Goal: Transaction & Acquisition: Purchase product/service

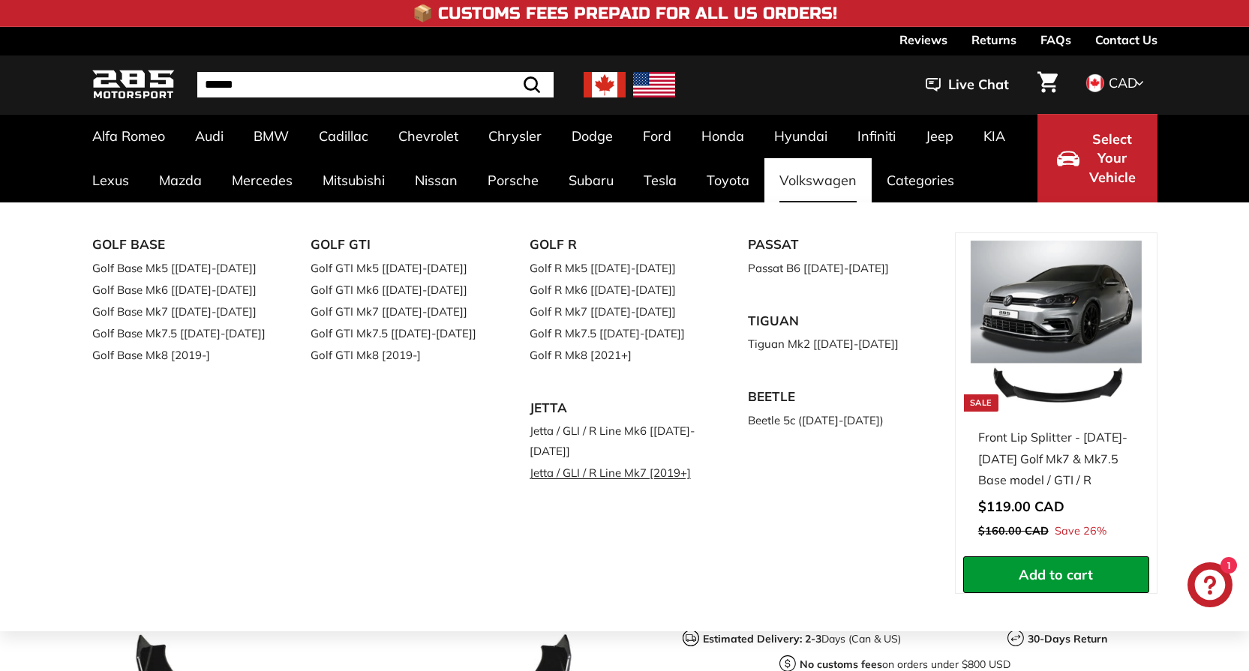
click at [584, 474] on link "Jetta / GLI / R Line Mk7 [2019+]" at bounding box center [618, 473] width 177 height 22
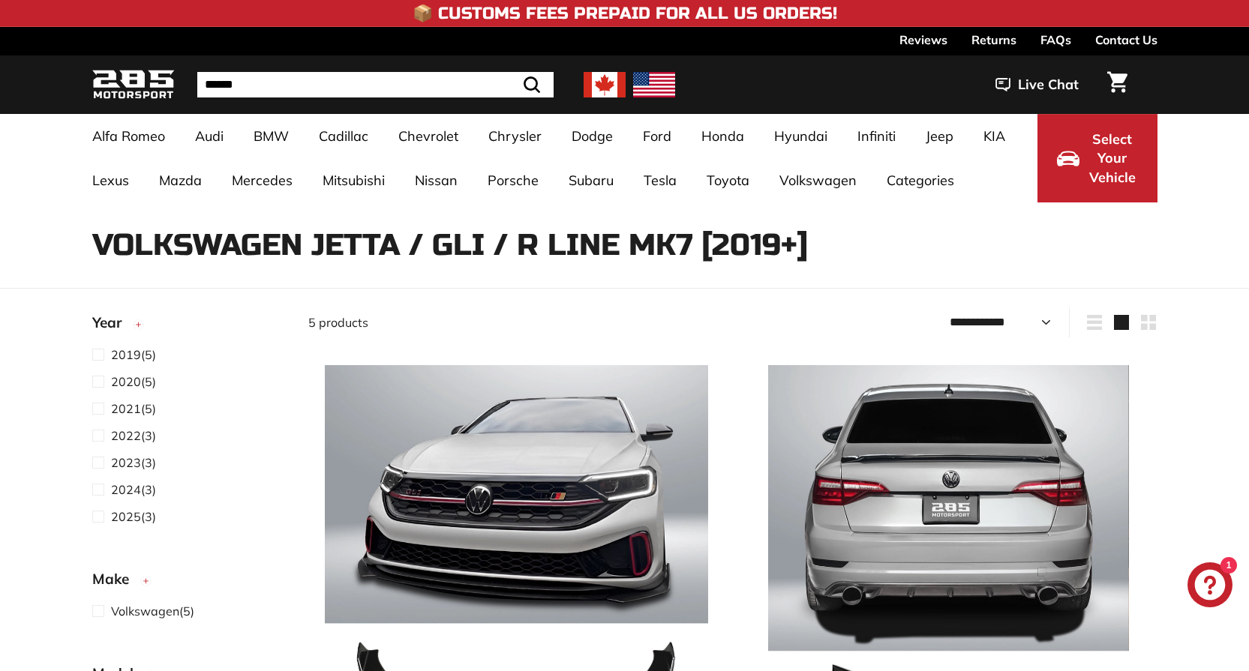
select select "**********"
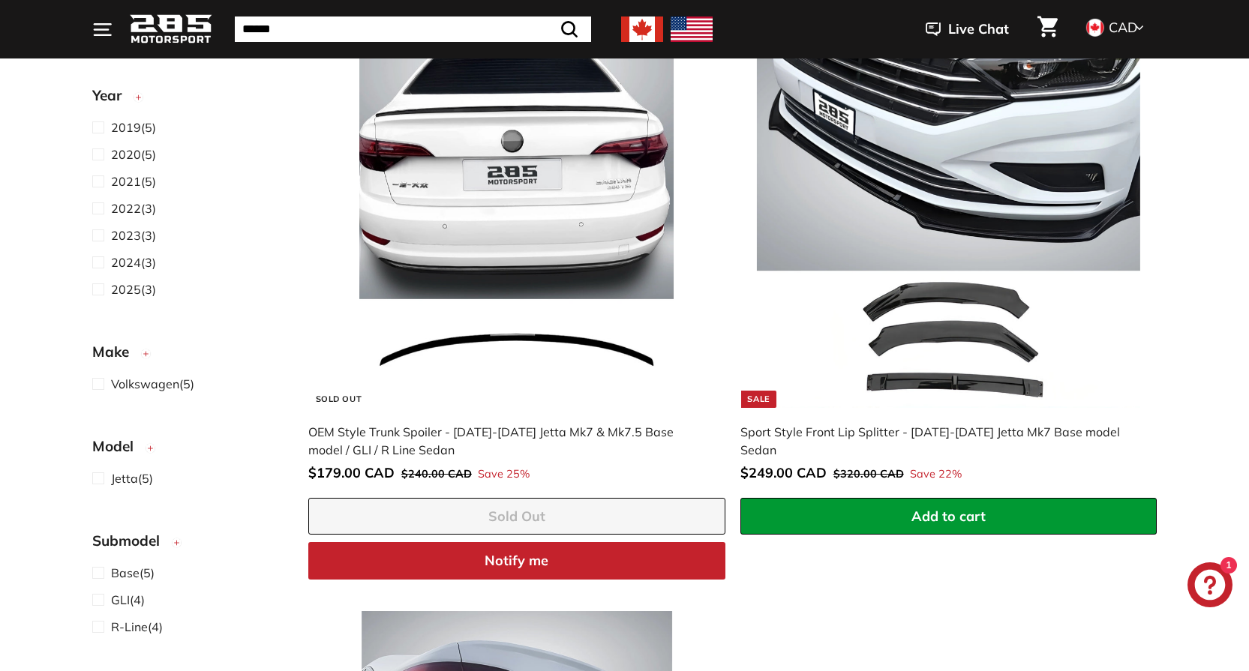
scroll to position [850, 0]
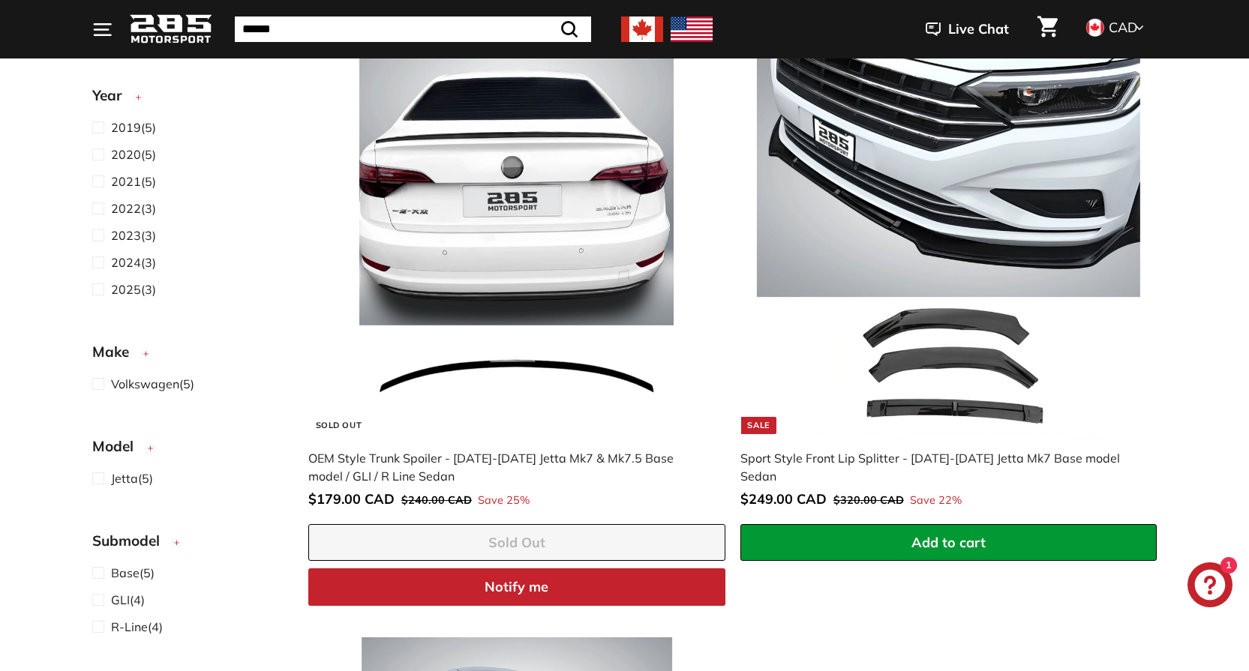
click at [986, 171] on img at bounding box center [948, 241] width 383 height 383
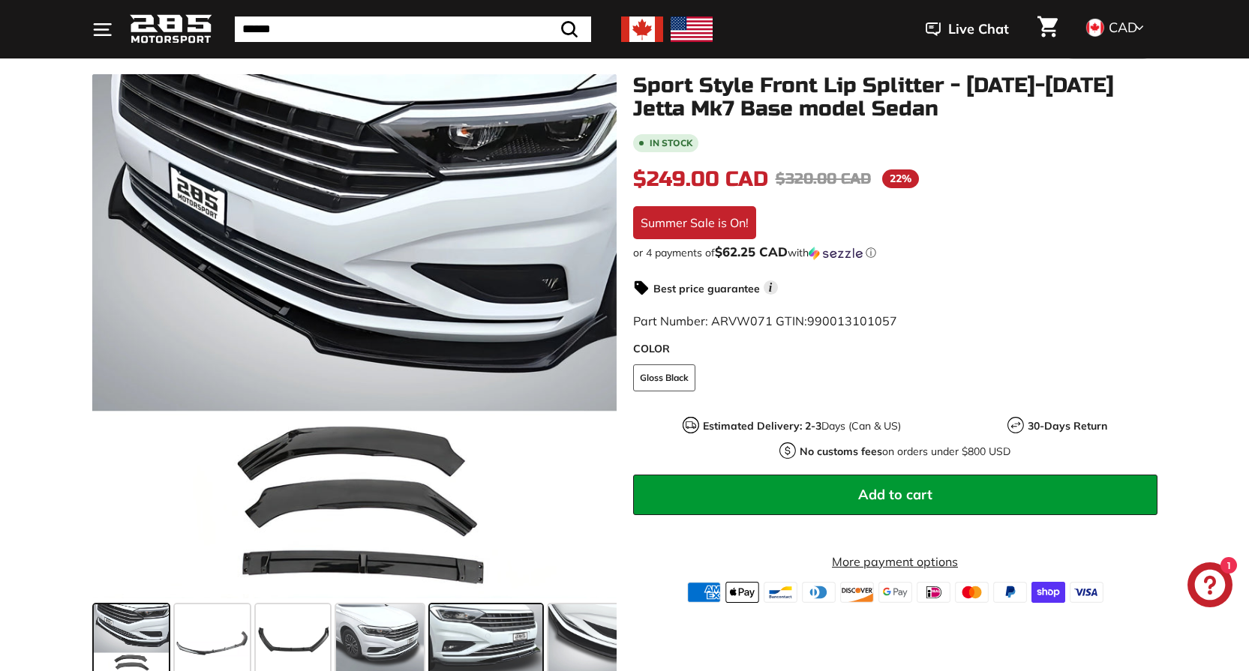
scroll to position [200, 0]
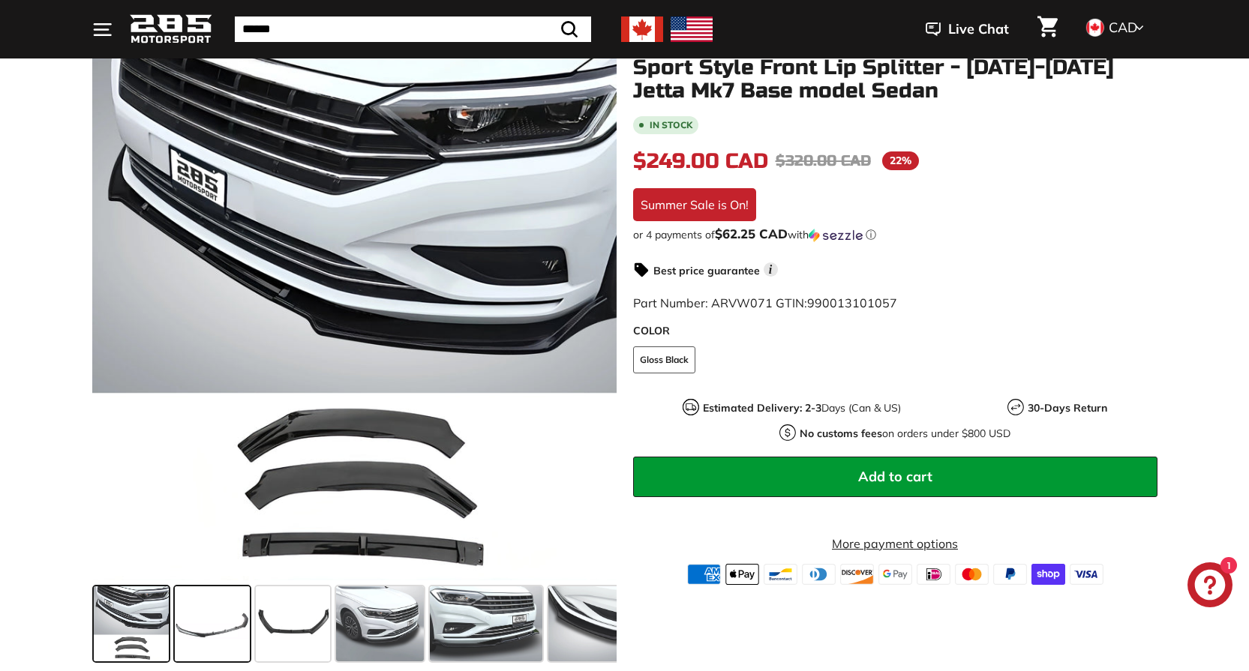
click at [192, 639] on span at bounding box center [212, 624] width 75 height 75
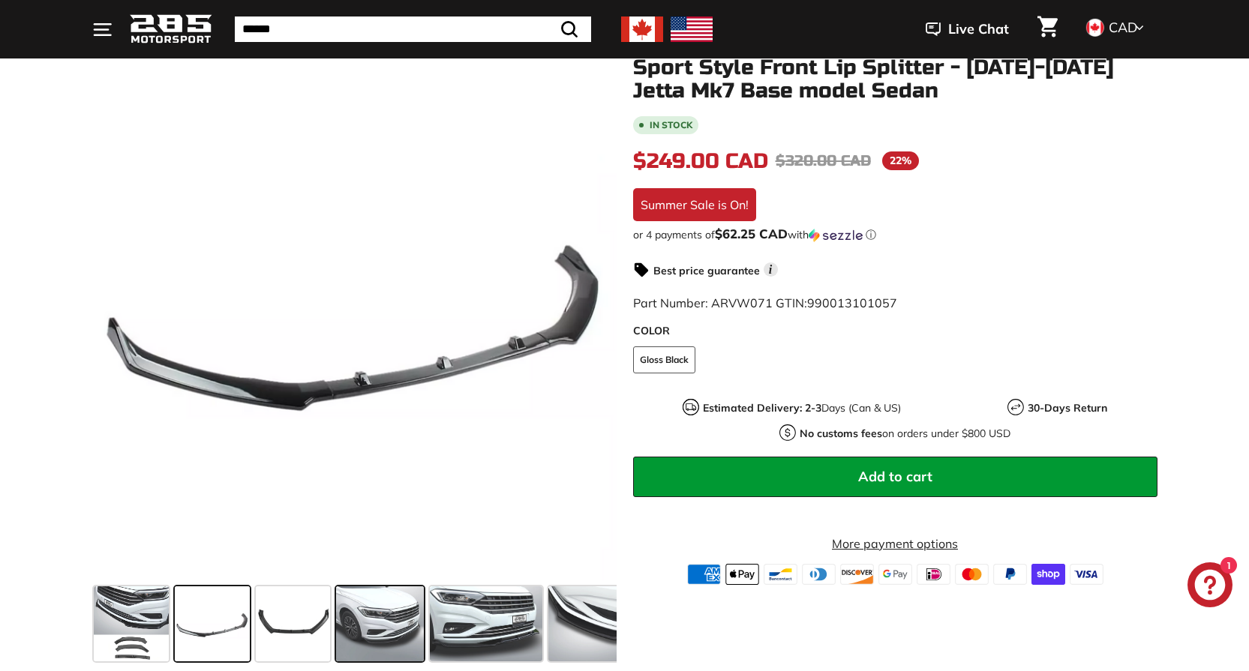
click at [347, 620] on span at bounding box center [380, 624] width 88 height 75
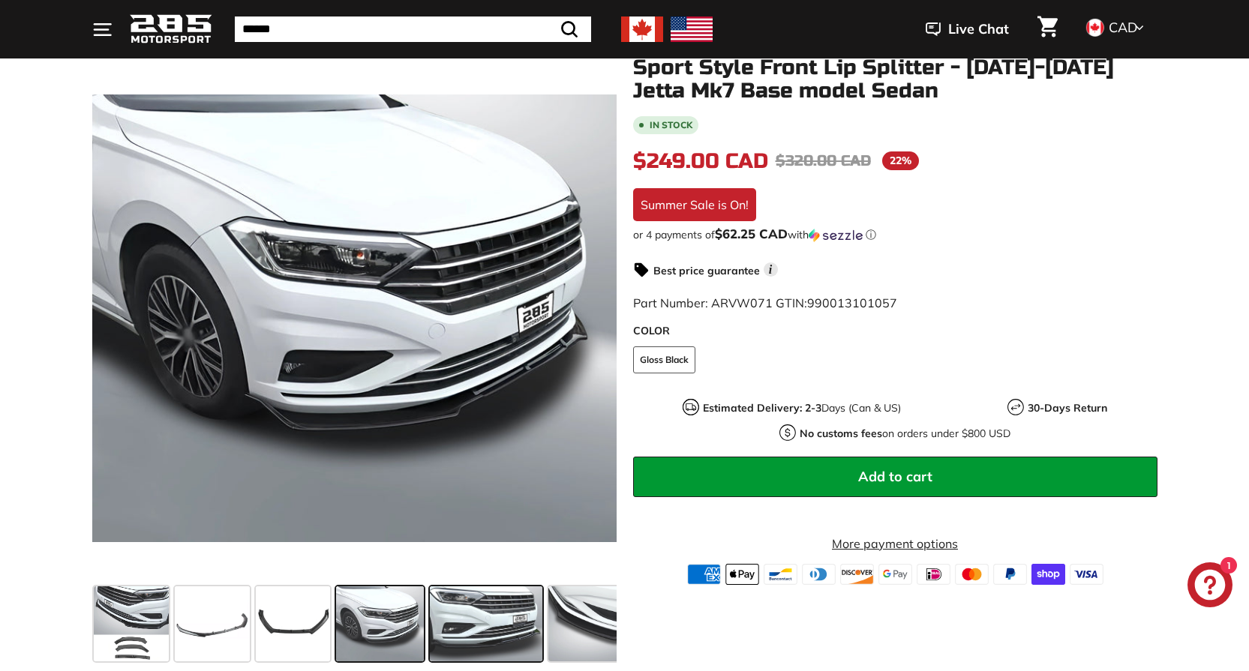
click at [450, 625] on span at bounding box center [486, 624] width 113 height 75
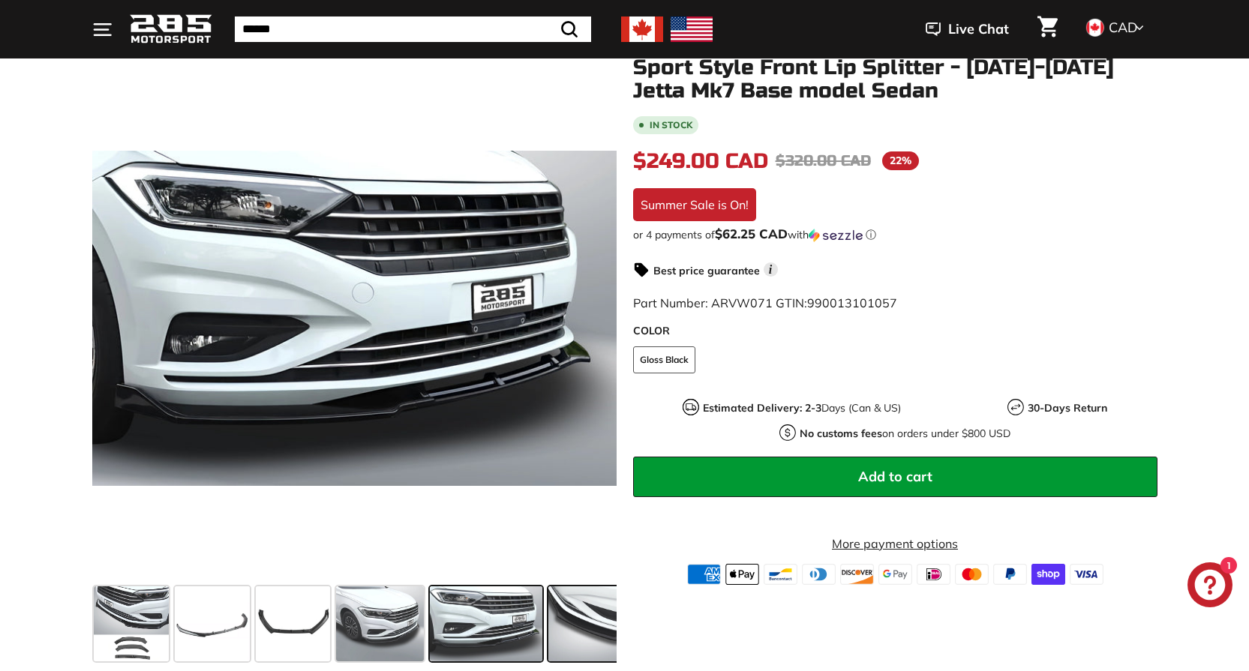
click at [599, 621] on span at bounding box center [595, 624] width 94 height 75
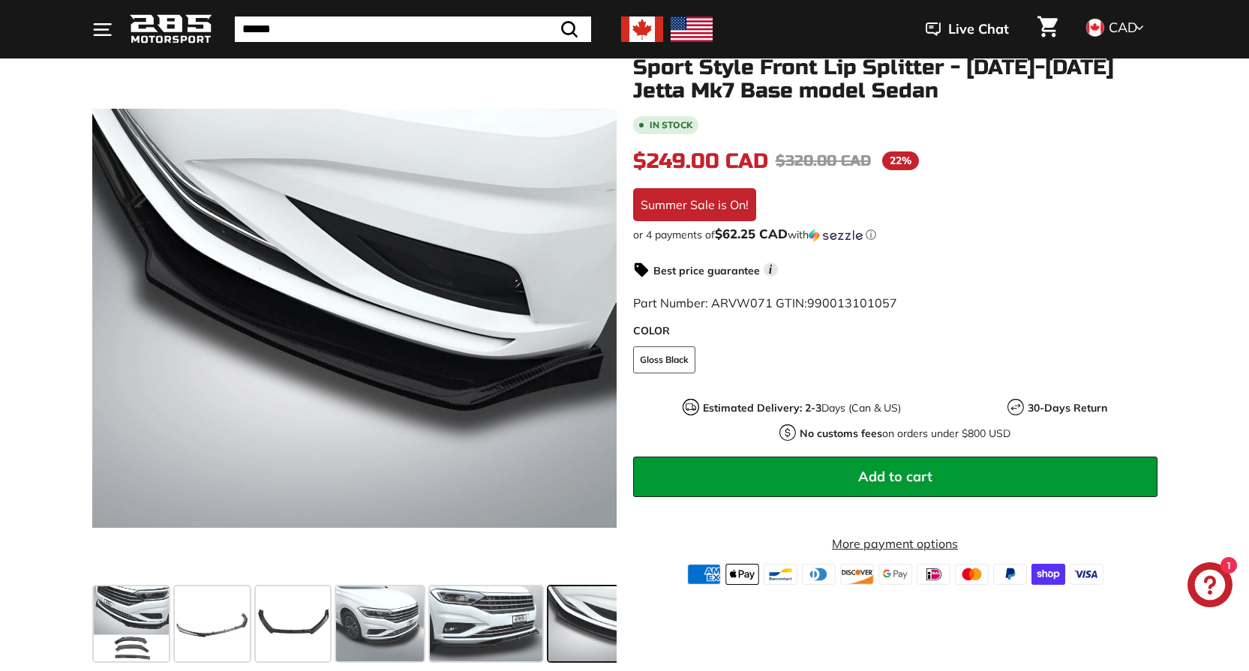
scroll to position [0, 110]
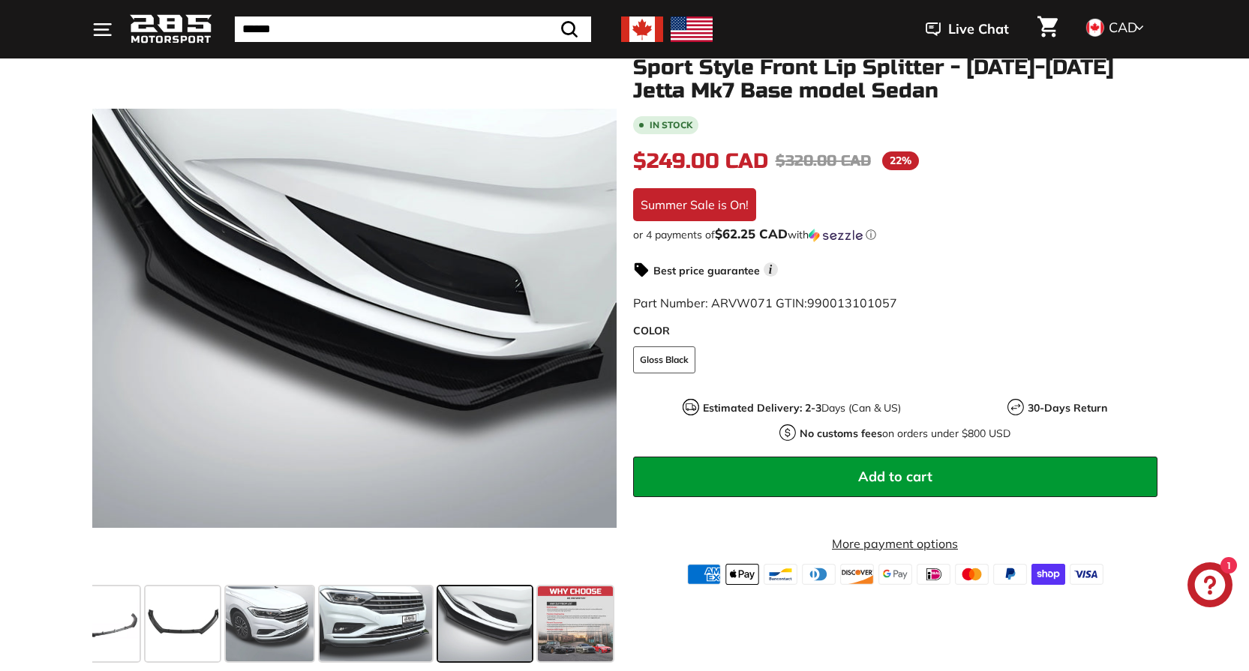
click at [599, 621] on span at bounding box center [575, 624] width 75 height 75
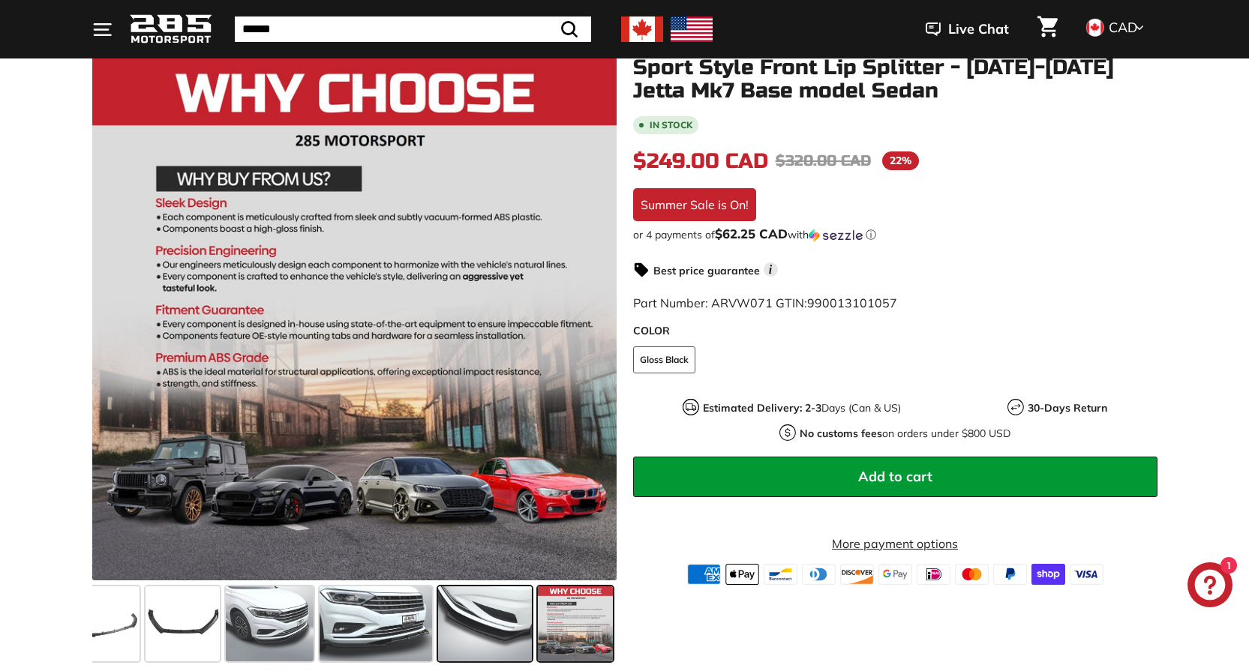
click at [500, 625] on span at bounding box center [485, 624] width 94 height 75
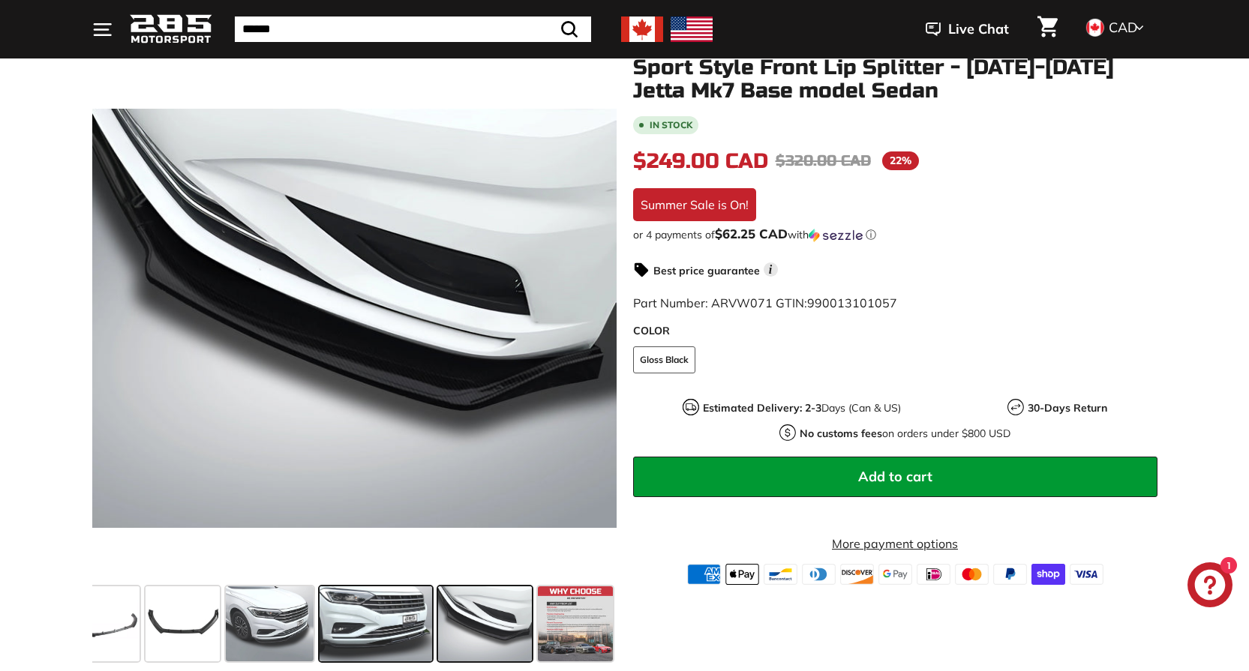
click at [403, 630] on span at bounding box center [376, 624] width 113 height 75
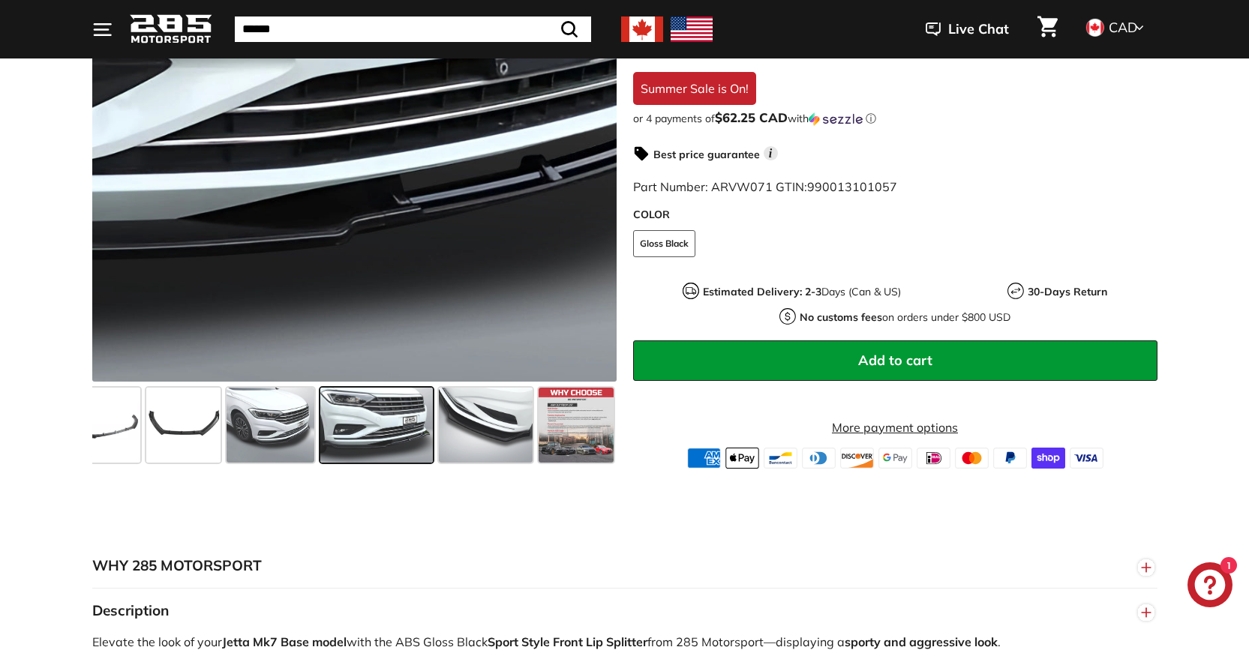
scroll to position [400, 0]
